Goal: Task Accomplishment & Management: Use online tool/utility

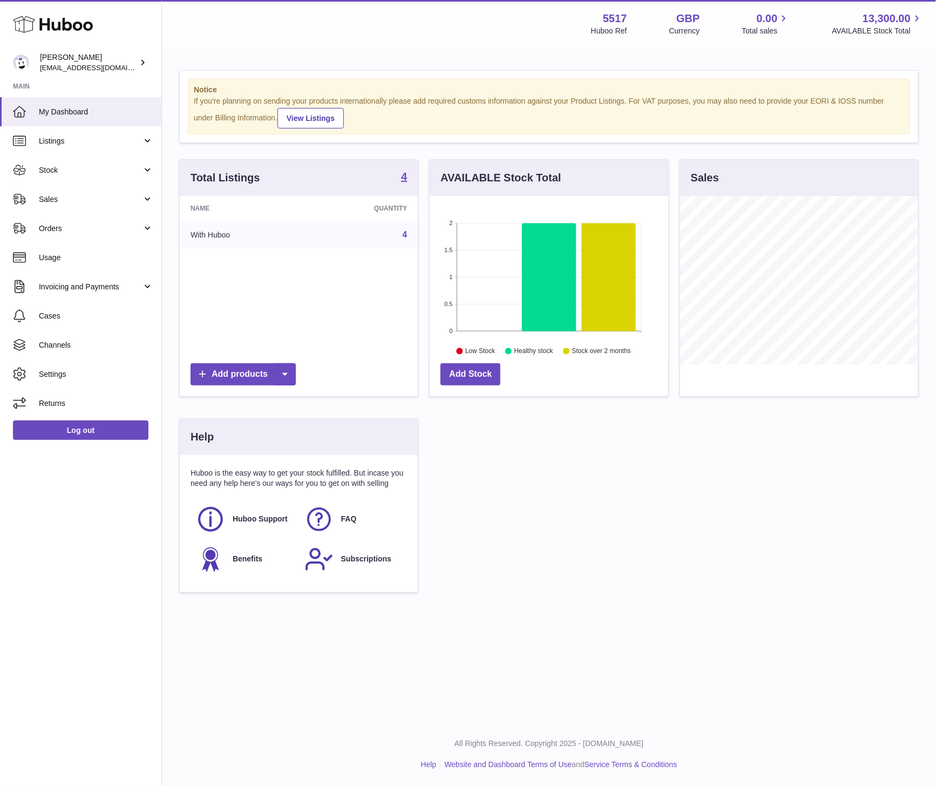
scroll to position [168, 238]
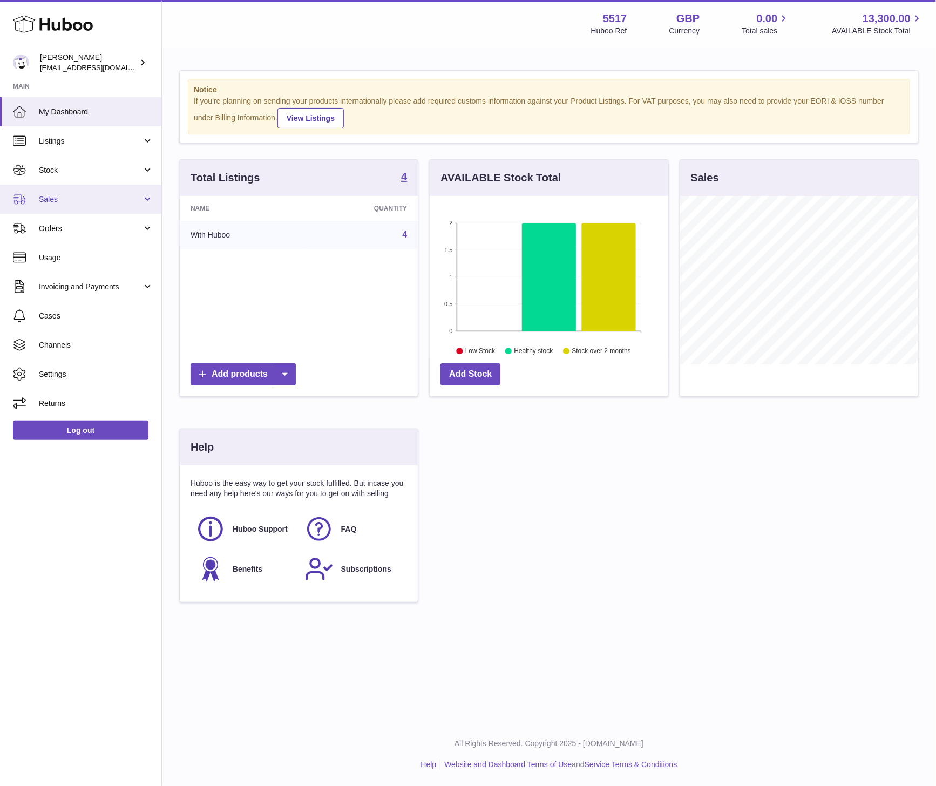
click at [31, 201] on link "Sales" at bounding box center [80, 199] width 161 height 29
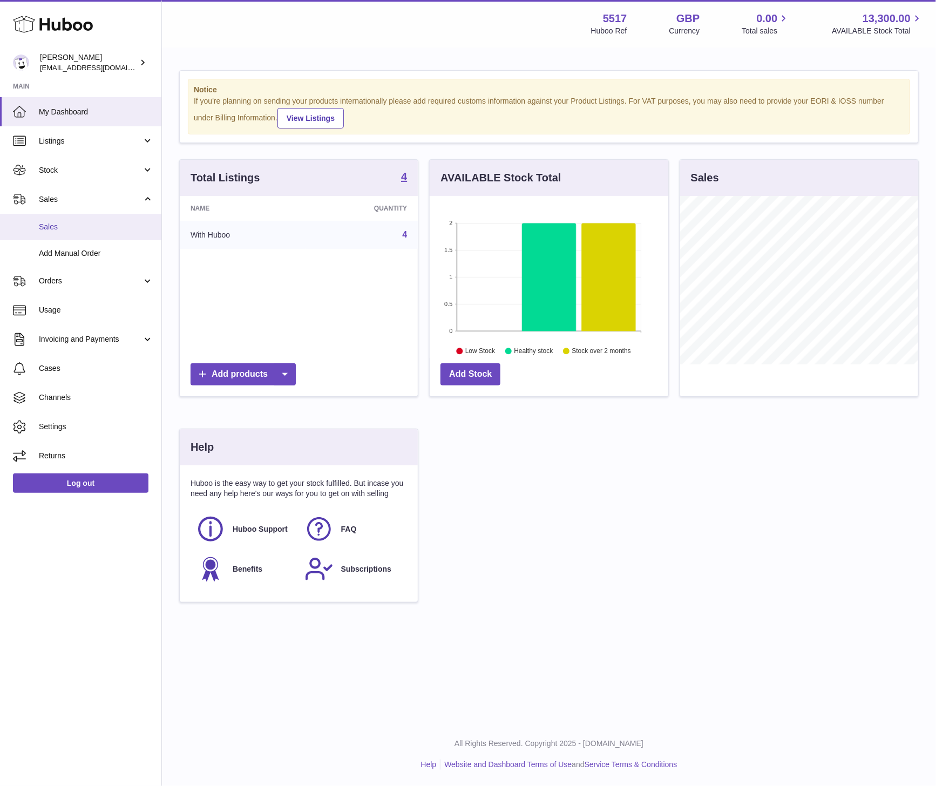
click at [56, 225] on span "Sales" at bounding box center [96, 227] width 114 height 10
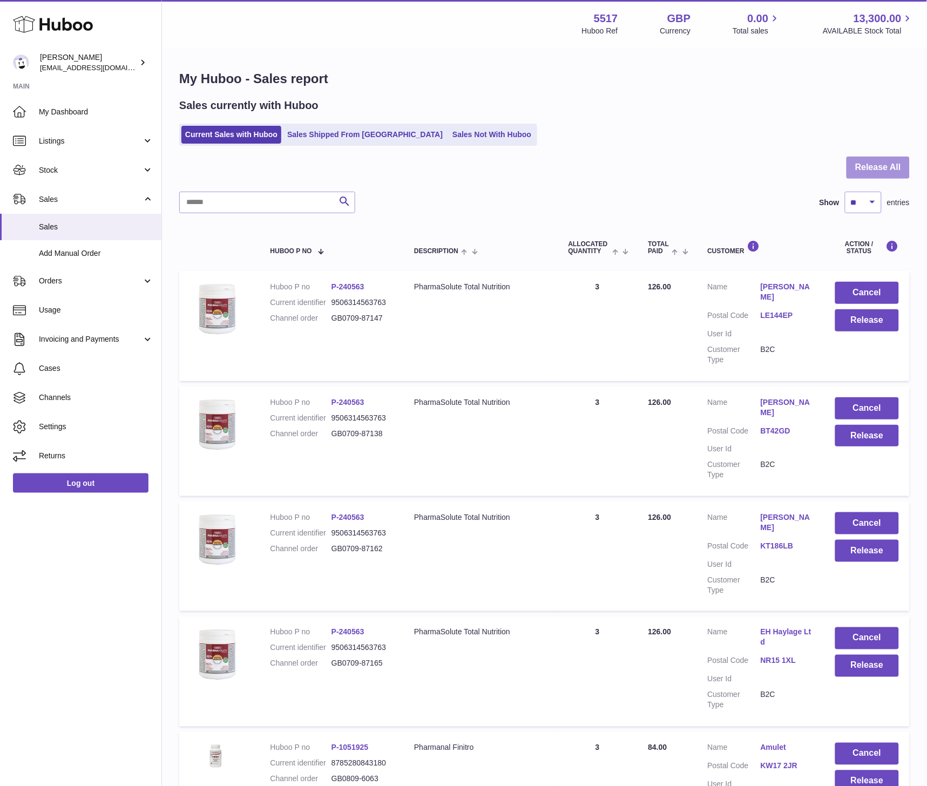
click at [884, 164] on button "Release All" at bounding box center [878, 168] width 63 height 22
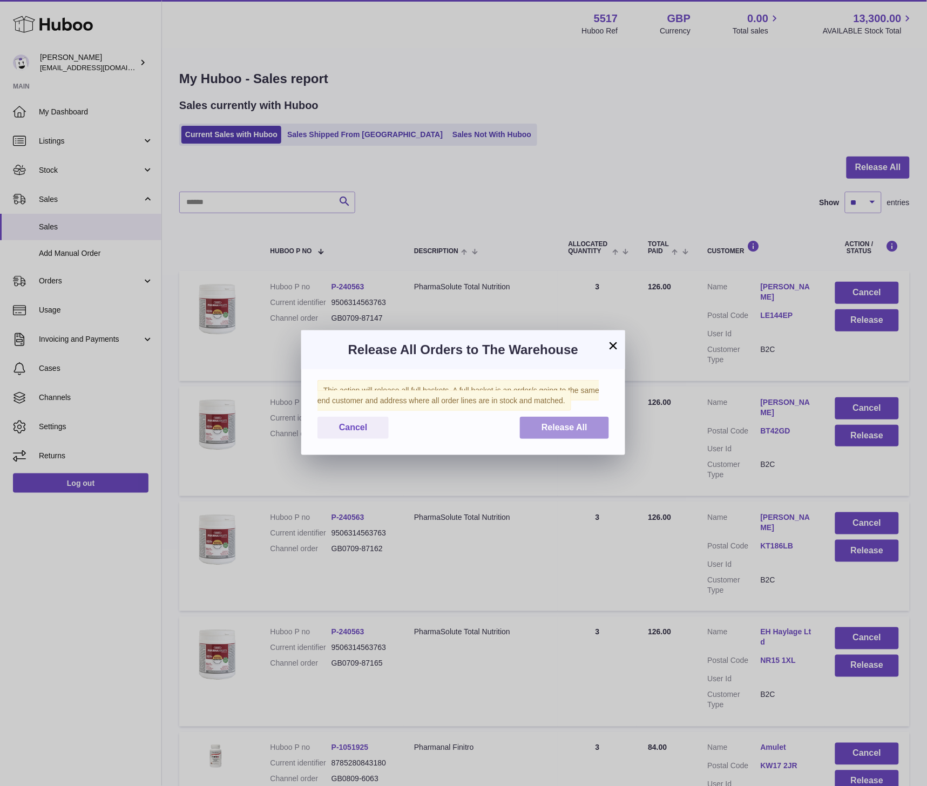
click at [571, 429] on span "Release All" at bounding box center [565, 427] width 46 height 9
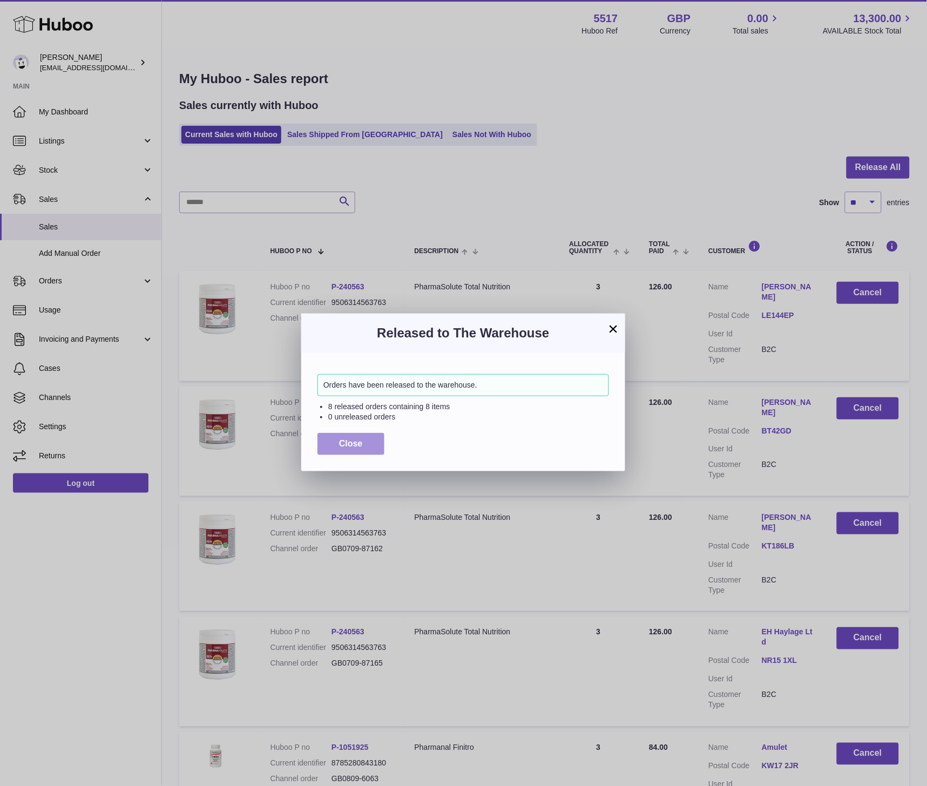
click at [360, 444] on span "Close" at bounding box center [351, 443] width 24 height 9
